Goal: Information Seeking & Learning: Learn about a topic

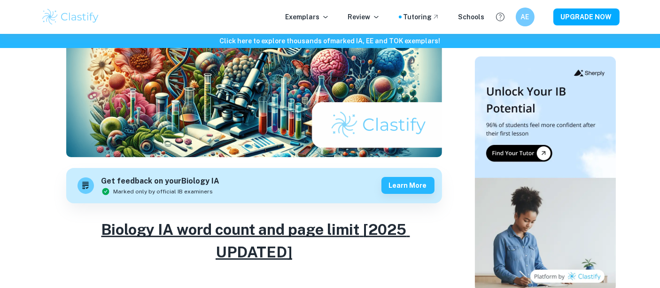
scroll to position [195, 0]
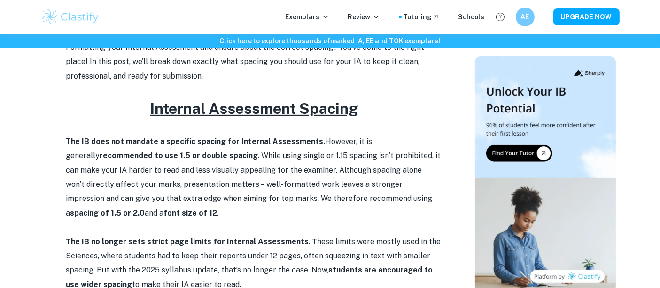
scroll to position [317, 0]
